Goal: Entertainment & Leisure: Browse casually

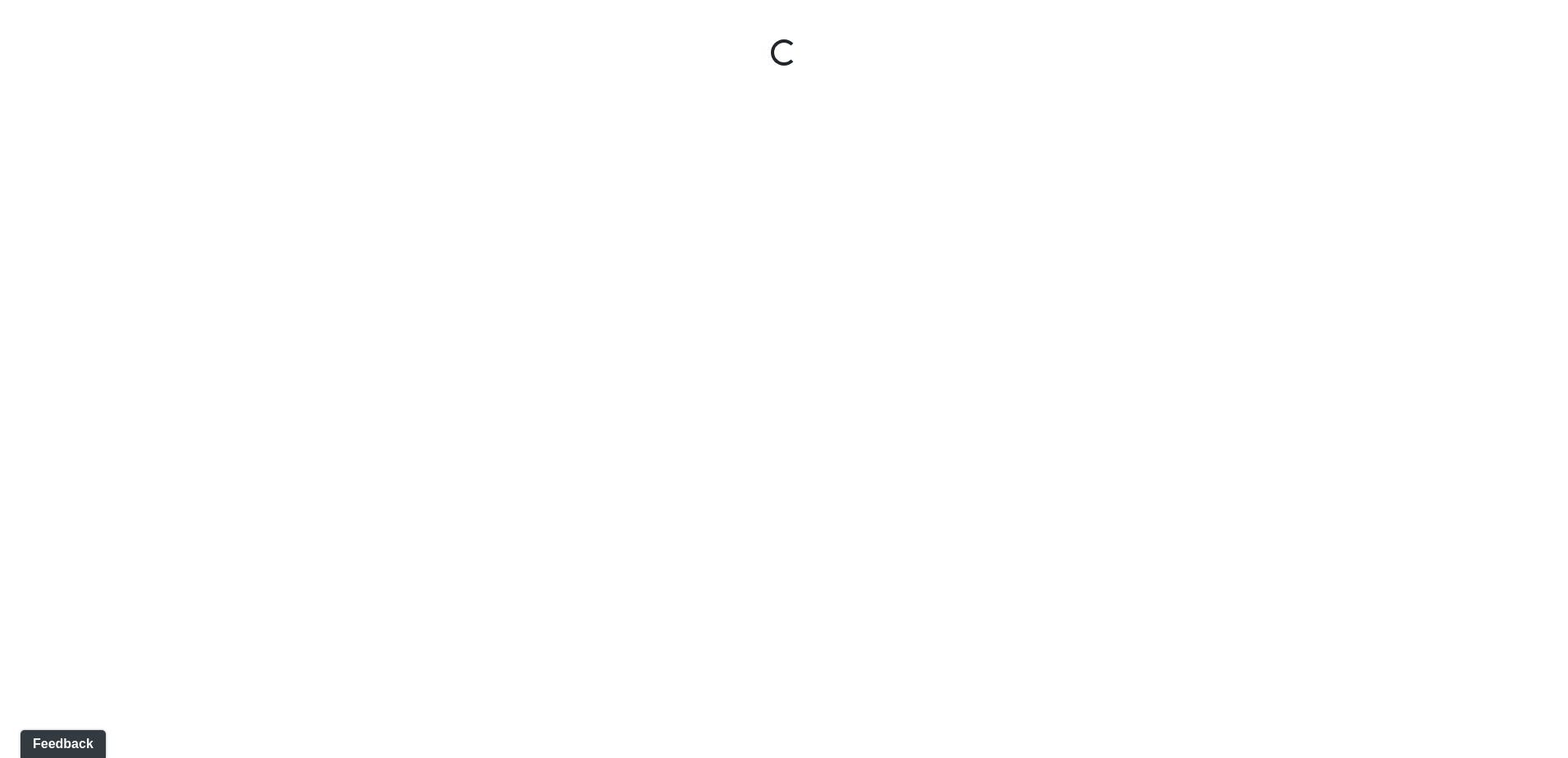
select select "hnVB85NdskJfJrr6bTnrYc"
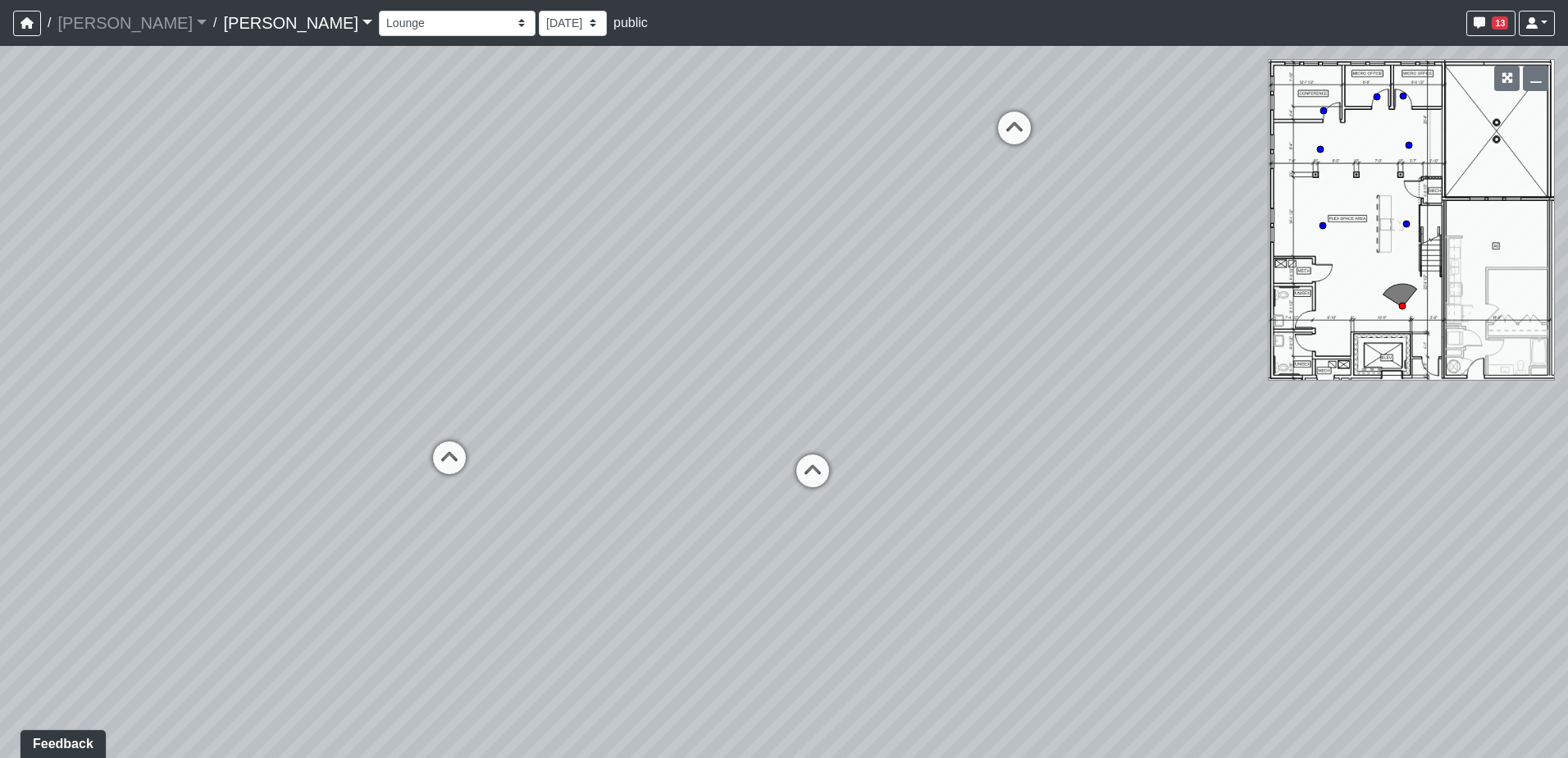
drag, startPoint x: 450, startPoint y: 321, endPoint x: 1067, endPoint y: 228, distance: 624.0
click at [1067, 228] on div "Loading... Cabinets Loading... TV Wall Loading... Flex Space Fourth Floor - Mez…" at bounding box center [784, 401] width 1568 height 712
drag, startPoint x: 383, startPoint y: 322, endPoint x: 824, endPoint y: 306, distance: 441.3
click at [824, 306] on div "Loading... Cabinets Loading... TV Wall Loading... Flex Space Fourth Floor - Mez…" at bounding box center [784, 401] width 1568 height 712
drag, startPoint x: 634, startPoint y: 313, endPoint x: 758, endPoint y: 387, distance: 144.4
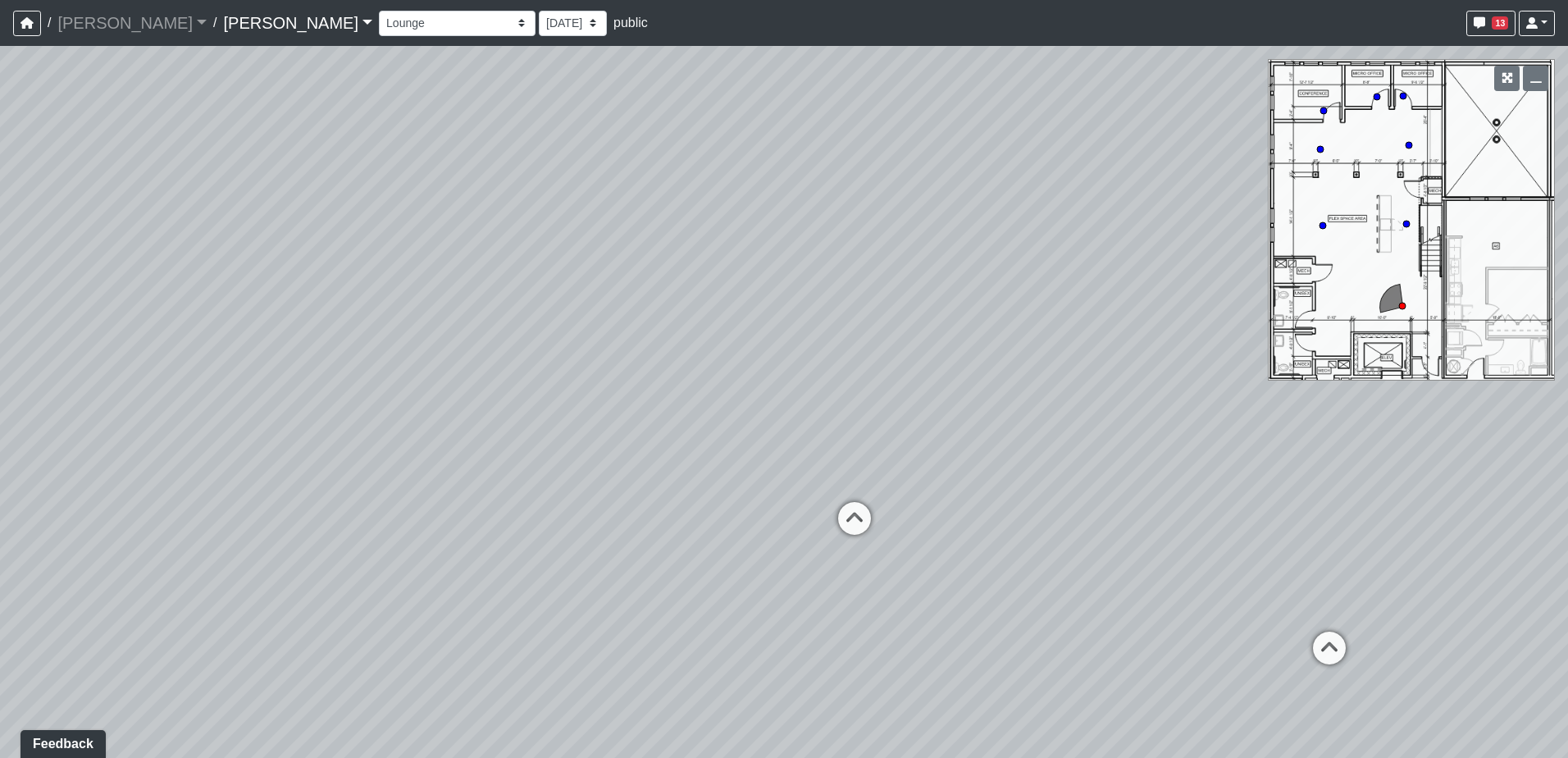
click at [758, 387] on div "Loading... Cabinets Loading... TV Wall Loading... Flex Space Fourth Floor - Mez…" at bounding box center [784, 401] width 1568 height 712
drag, startPoint x: 490, startPoint y: 348, endPoint x: 909, endPoint y: 435, distance: 427.9
click at [909, 435] on div "Loading... Cabinets Loading... TV Wall Loading... Flex Space Fourth Floor - Mez…" at bounding box center [784, 401] width 1568 height 712
drag, startPoint x: 629, startPoint y: 399, endPoint x: 1062, endPoint y: 257, distance: 455.7
click at [1062, 257] on div "Loading... Cabinets Loading... TV Wall Loading... Flex Space Fourth Floor - Mez…" at bounding box center [784, 401] width 1568 height 712
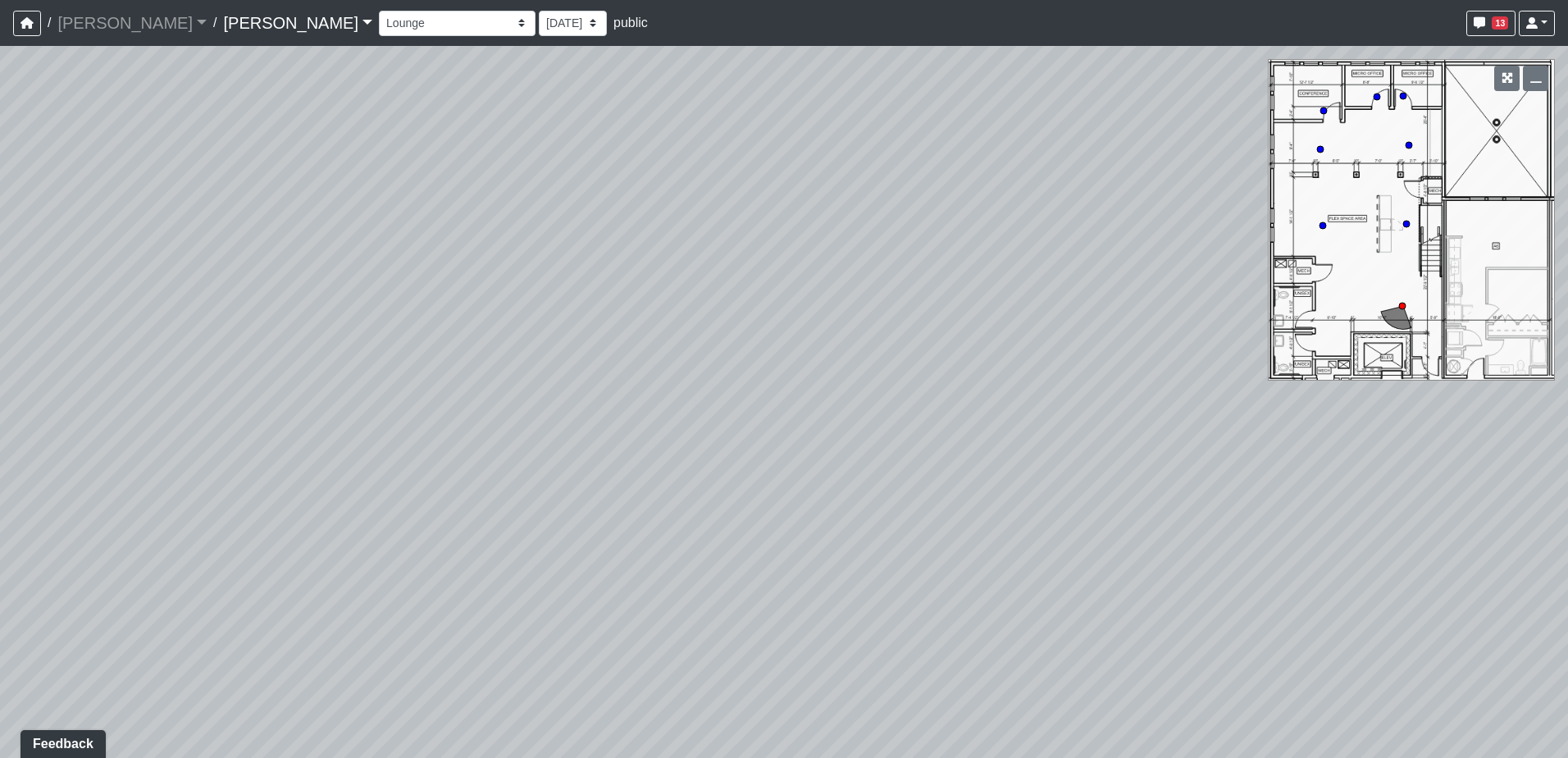
drag, startPoint x: 527, startPoint y: 365, endPoint x: 921, endPoint y: 363, distance: 394.0
click at [921, 363] on div "Loading... Cabinets Loading... TV Wall Loading... Flex Space Fourth Floor - Mez…" at bounding box center [784, 401] width 1568 height 712
drag, startPoint x: 996, startPoint y: 488, endPoint x: 425, endPoint y: 261, distance: 614.5
click at [425, 261] on div "Loading... Cabinets Loading... TV Wall Loading... Flex Space Fourth Floor - Mez…" at bounding box center [784, 401] width 1568 height 712
drag, startPoint x: 809, startPoint y: 267, endPoint x: 557, endPoint y: 321, distance: 257.7
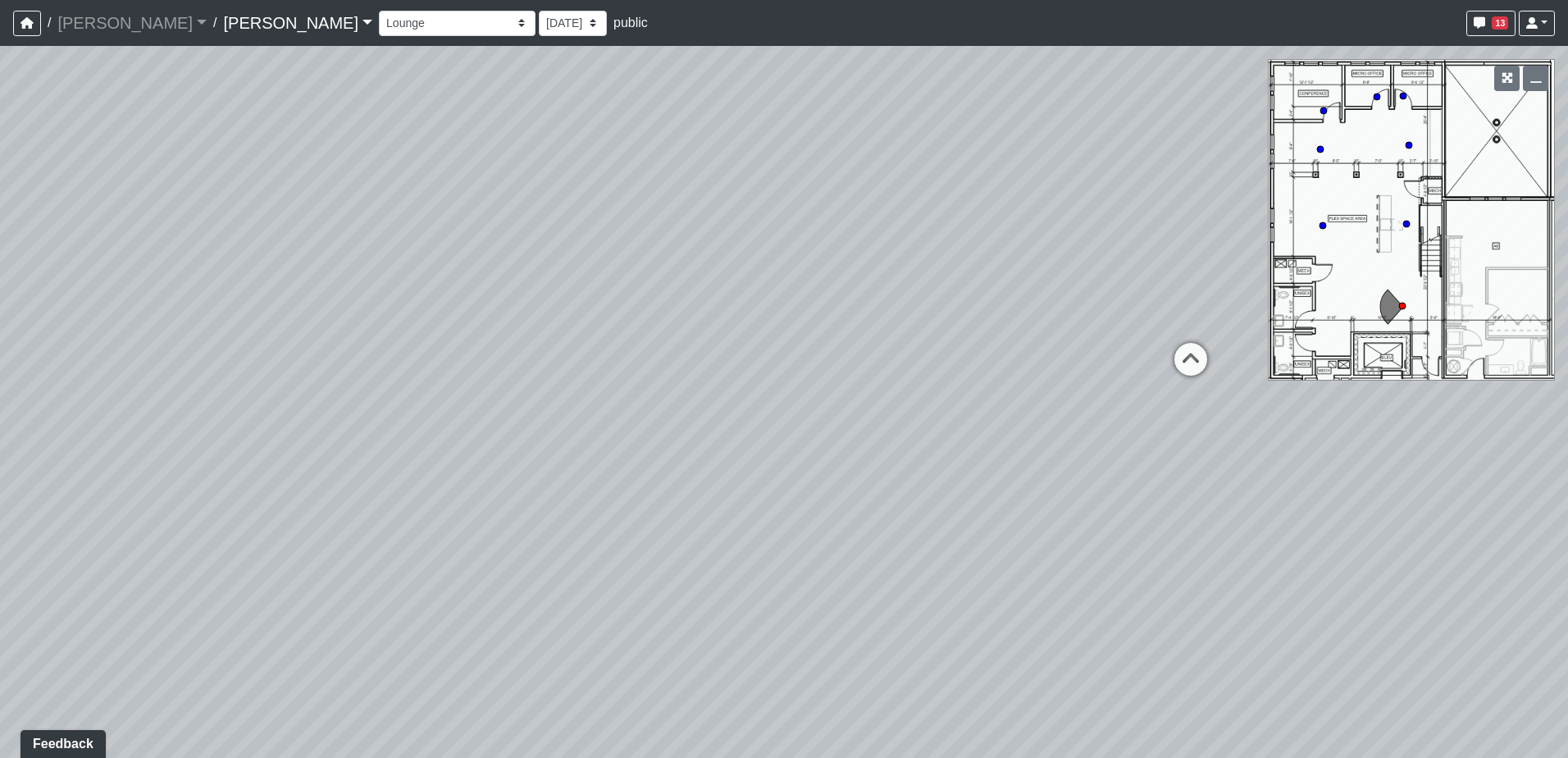
click at [557, 321] on div "Loading... Cabinets Loading... TV Wall Loading... Flex Space Fourth Floor - Mez…" at bounding box center [784, 401] width 1568 height 712
drag, startPoint x: 917, startPoint y: 309, endPoint x: 580, endPoint y: 336, distance: 338.1
click at [580, 336] on div "Loading... Cabinets Loading... TV Wall Loading... Flex Space Fourth Floor - Mez…" at bounding box center [784, 401] width 1568 height 712
drag, startPoint x: 968, startPoint y: 313, endPoint x: 733, endPoint y: 346, distance: 237.3
click at [733, 346] on div "Loading... Cabinets Loading... TV Wall Loading... Flex Space Fourth Floor - Mez…" at bounding box center [784, 401] width 1568 height 712
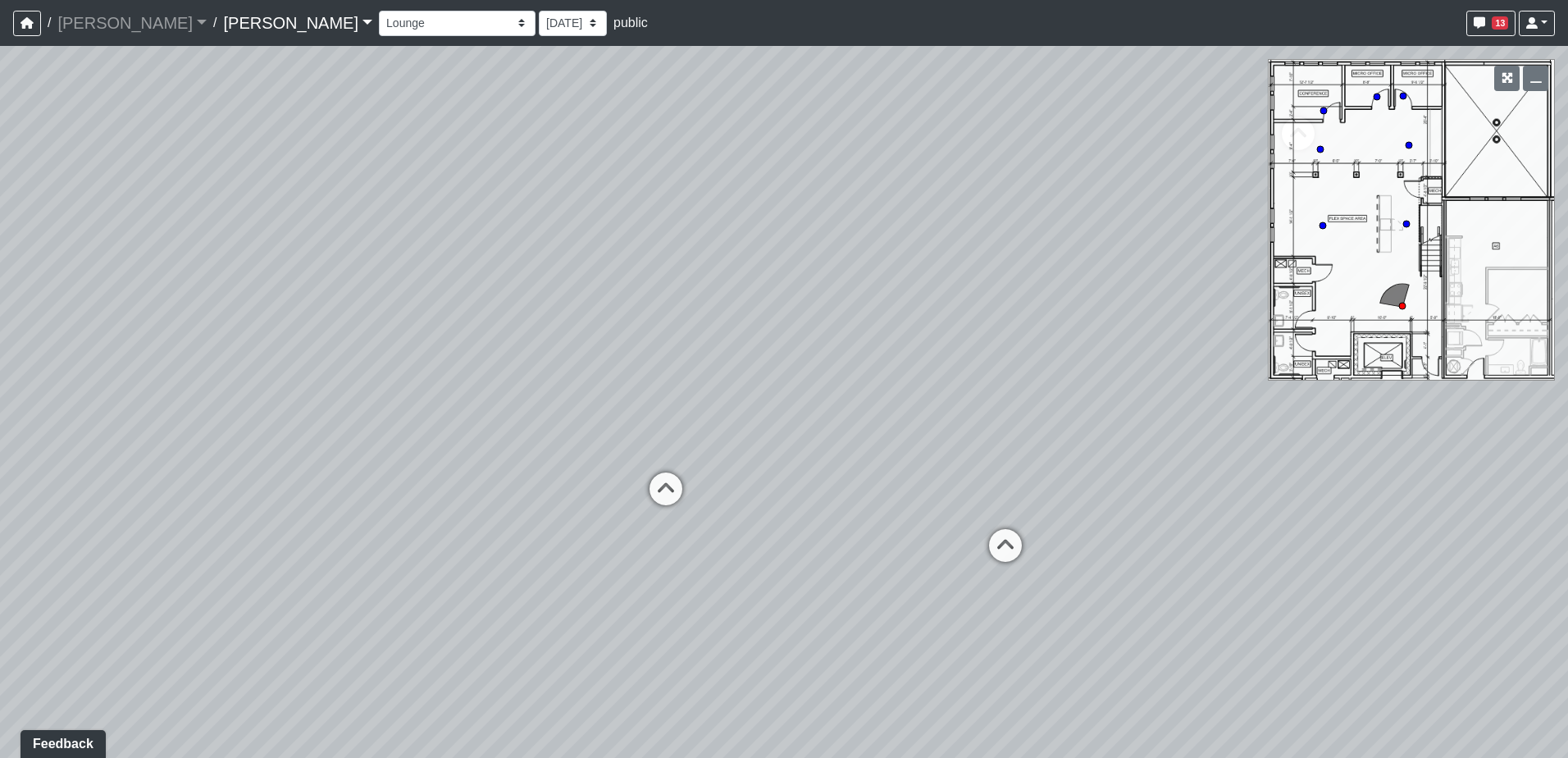
drag, startPoint x: 965, startPoint y: 304, endPoint x: 832, endPoint y: 387, distance: 156.8
click at [832, 387] on div "Loading... Cabinets Loading... TV Wall Loading... Flex Space Fourth Floor - Mez…" at bounding box center [784, 401] width 1568 height 712
click at [398, 26] on select "Entry Kitchenette Lounge Pool Table Seating 1 Seating 2 Seating 3 Seating 4 Ban…" at bounding box center [456, 24] width 157 height 25
